Goal: Transaction & Acquisition: Subscribe to service/newsletter

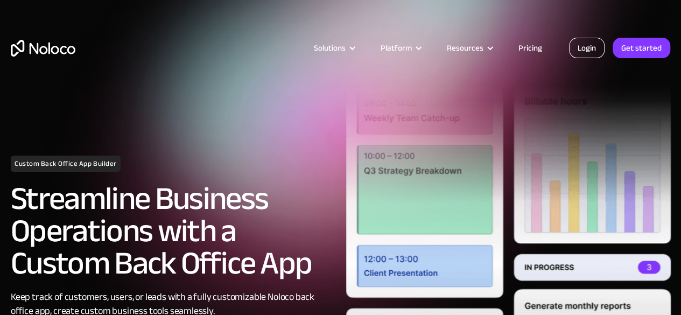
click at [578, 47] on link "Login" at bounding box center [587, 48] width 36 height 20
click at [615, 45] on link "Get started" at bounding box center [642, 48] width 58 height 20
